Goal: Information Seeking & Learning: Compare options

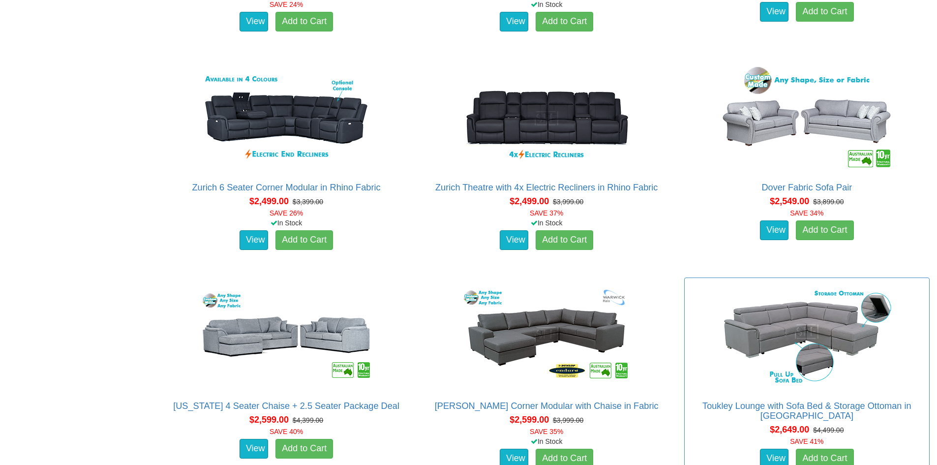
scroll to position [2206, 0]
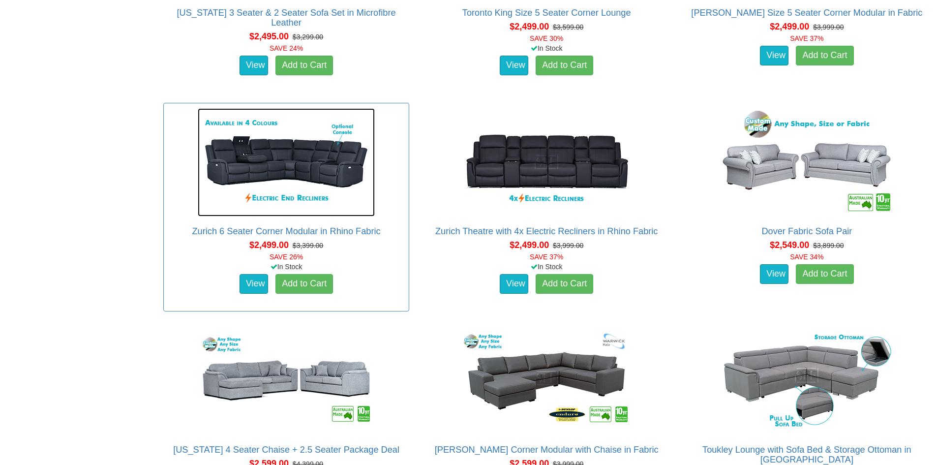
click at [312, 159] on img at bounding box center [286, 162] width 177 height 108
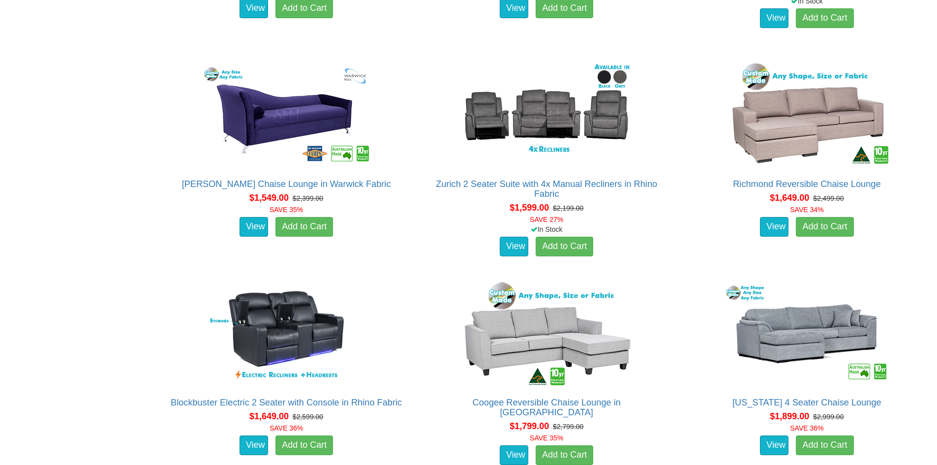
scroll to position [927, 0]
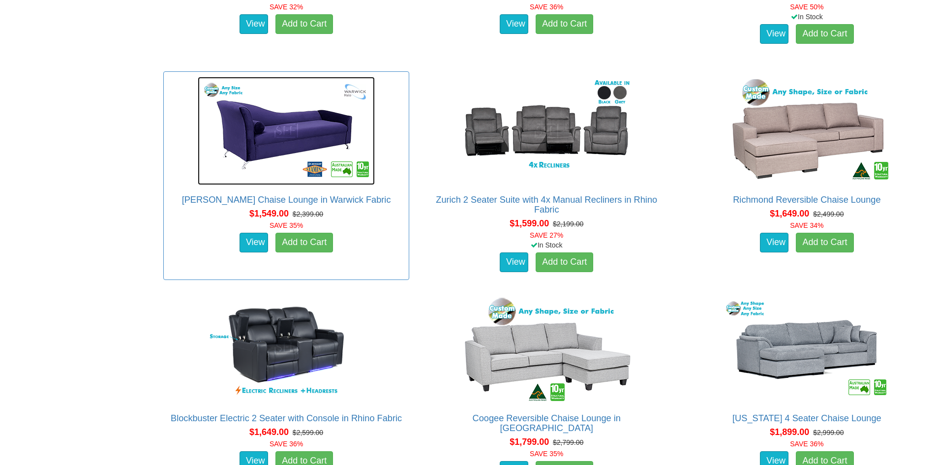
click at [289, 132] on img at bounding box center [286, 131] width 177 height 108
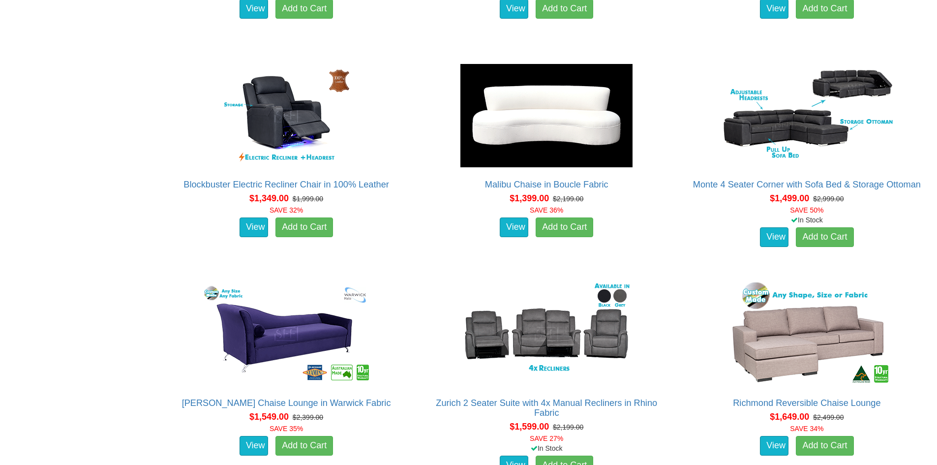
scroll to position [681, 0]
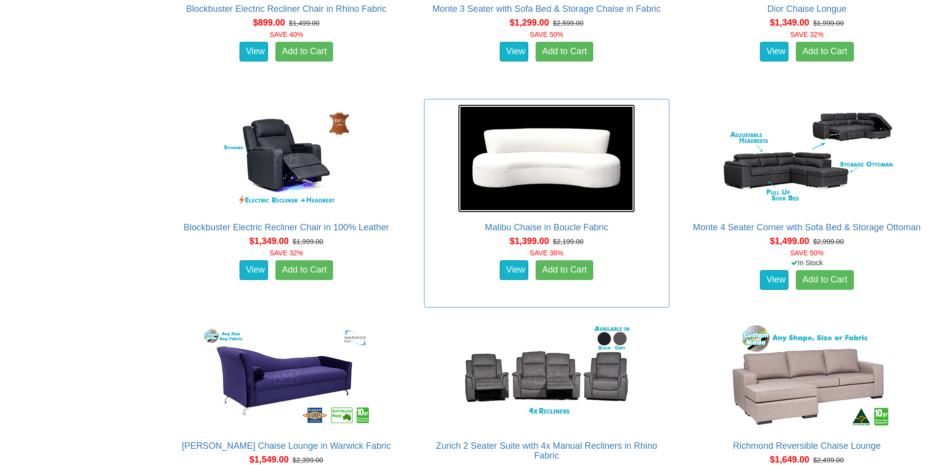
click at [562, 164] on img at bounding box center [546, 158] width 177 height 108
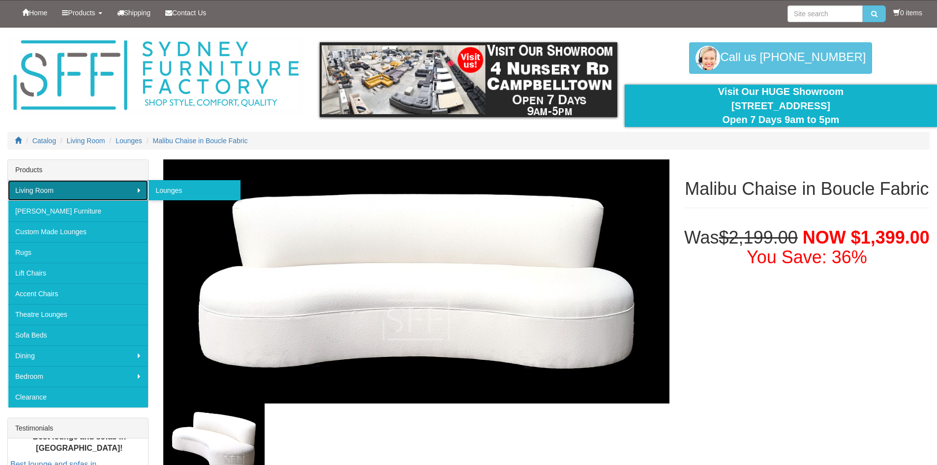
click at [104, 189] on link "Living Room" at bounding box center [78, 190] width 140 height 21
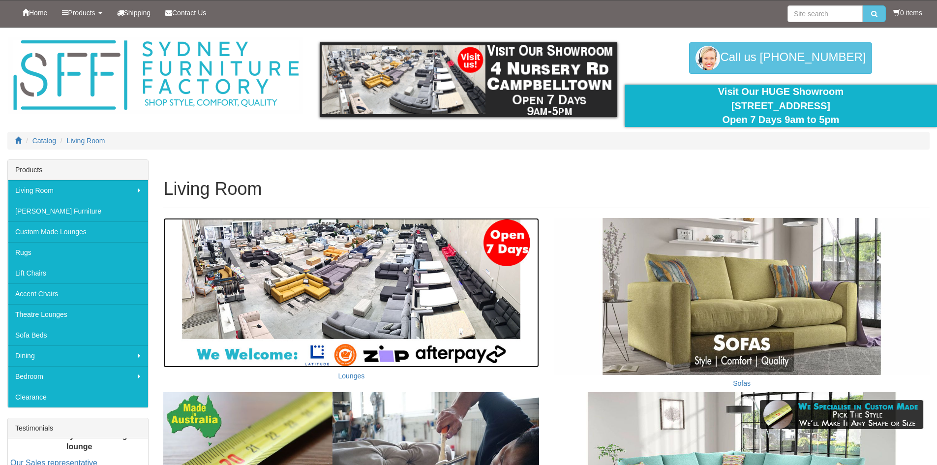
click at [337, 284] on img at bounding box center [351, 293] width 376 height 150
